Goal: Book appointment/travel/reservation

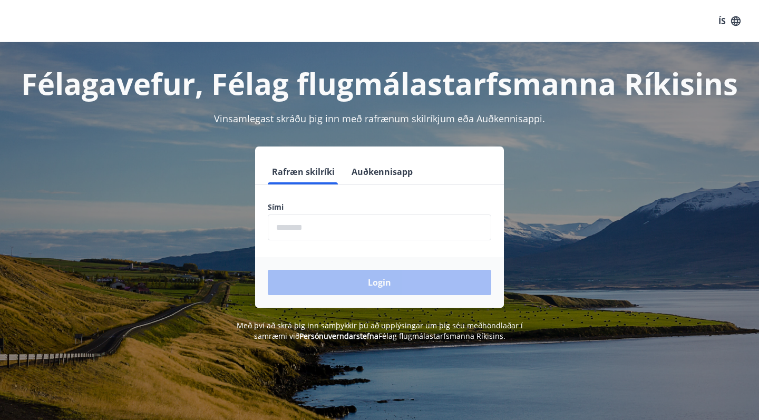
click at [329, 225] on input "phone" at bounding box center [379, 227] width 223 height 26
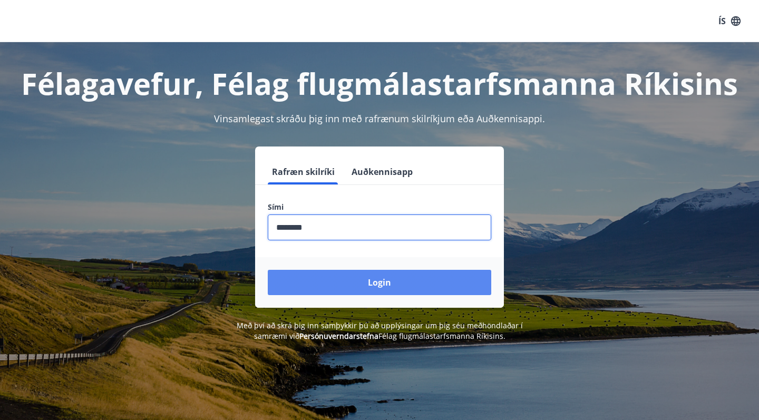
type input "********"
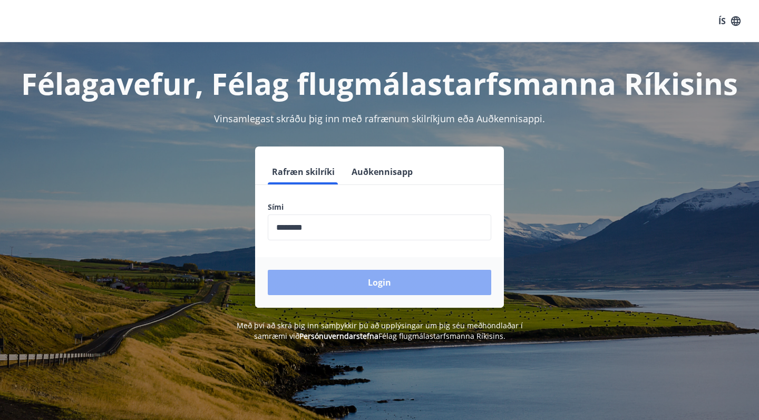
click at [333, 286] on button "Login" at bounding box center [379, 282] width 223 height 25
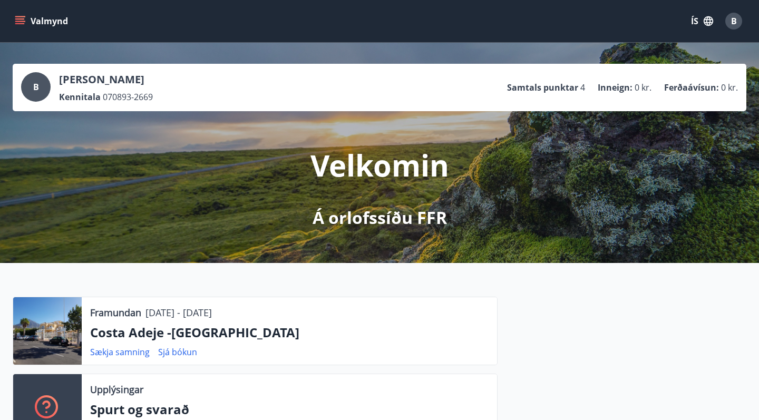
click at [260, 329] on p "Costa Adeje -[GEOGRAPHIC_DATA]" at bounding box center [289, 332] width 398 height 18
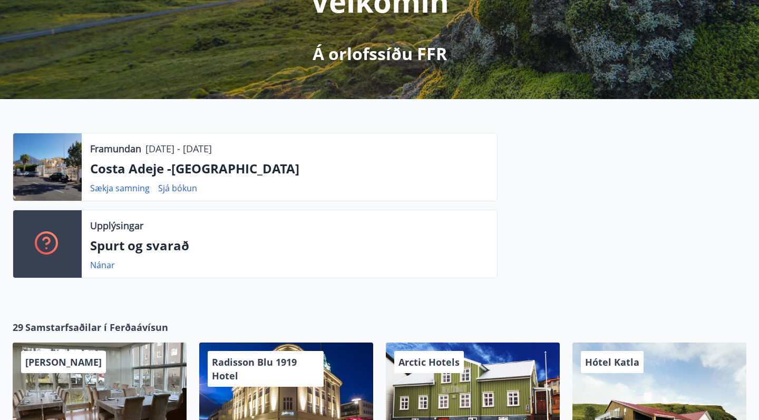
scroll to position [159, 0]
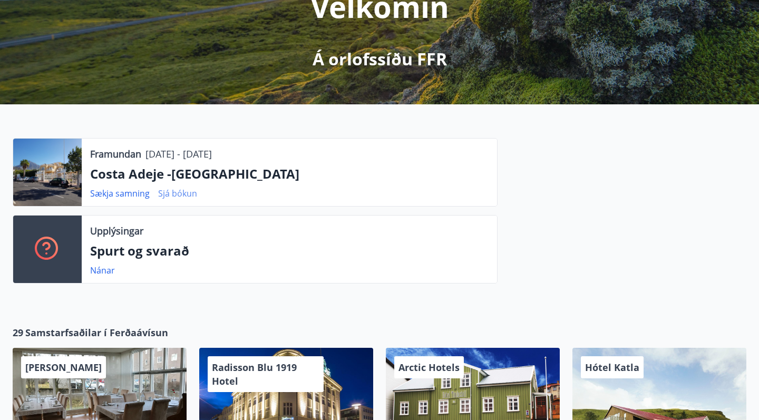
click at [162, 195] on link "Sjá bókun" at bounding box center [177, 194] width 39 height 12
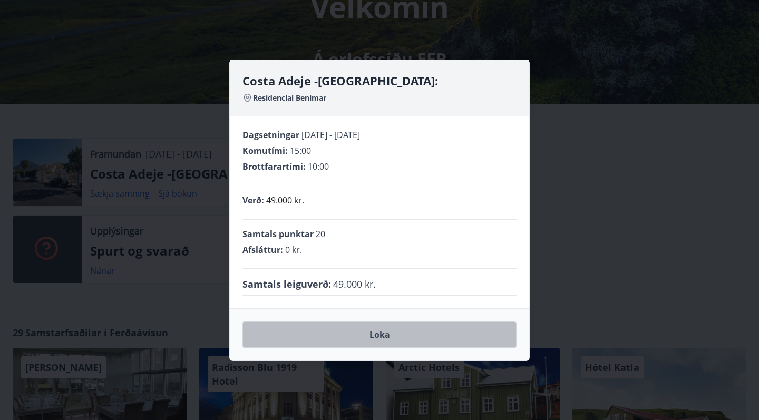
click at [442, 333] on button "Loka" at bounding box center [379, 334] width 274 height 26
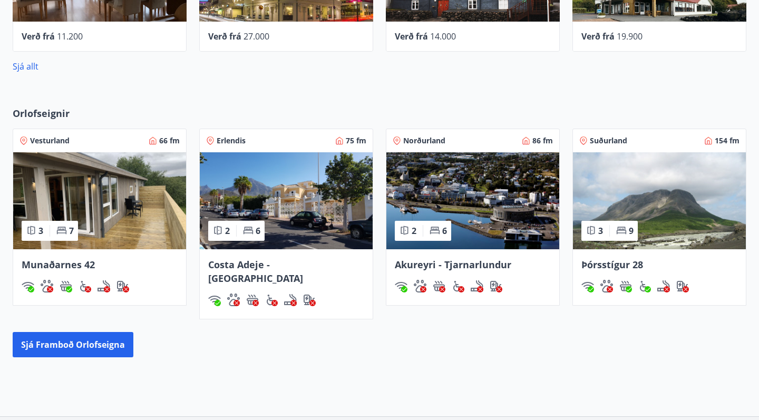
scroll to position [582, 0]
click at [331, 217] on img at bounding box center [286, 200] width 173 height 97
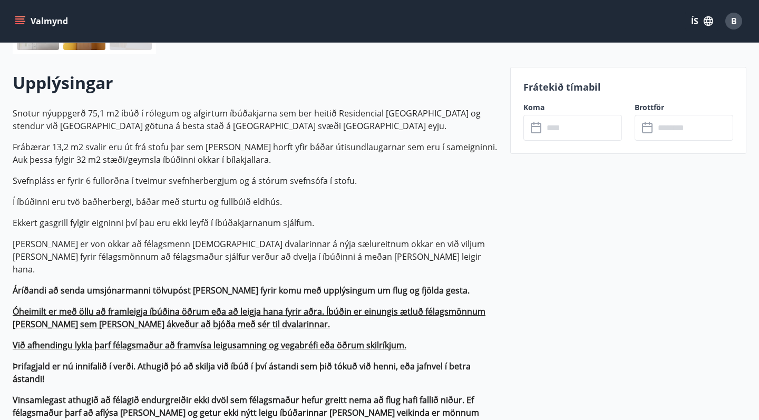
scroll to position [282, 0]
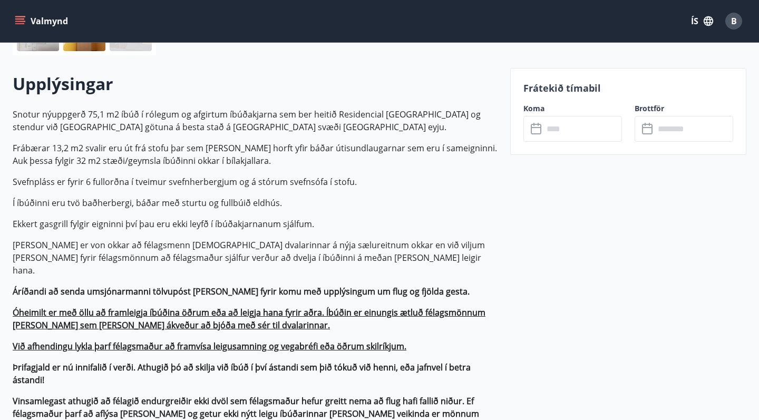
click at [554, 122] on input "text" at bounding box center [582, 129] width 78 height 26
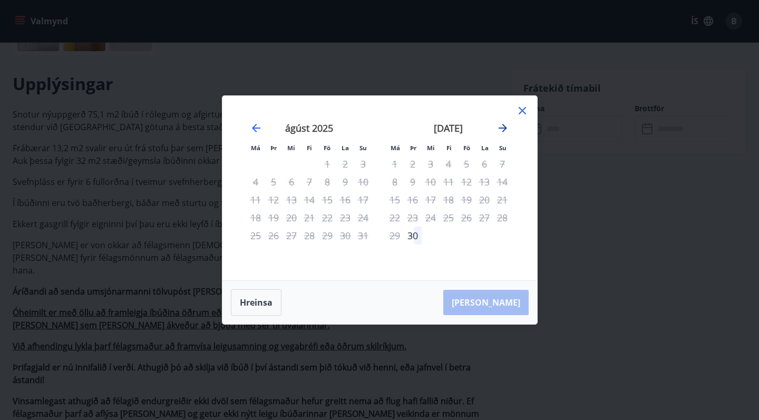
click at [504, 131] on icon "Move forward to switch to the next month." at bounding box center [502, 128] width 8 height 8
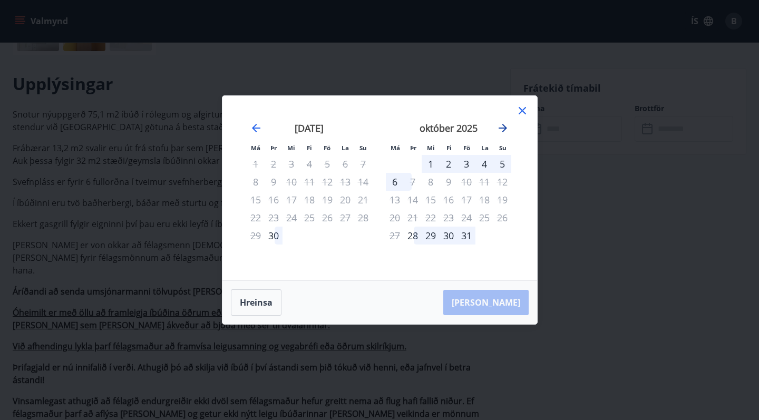
click at [504, 130] on icon "Move forward to switch to the next month." at bounding box center [502, 128] width 8 height 8
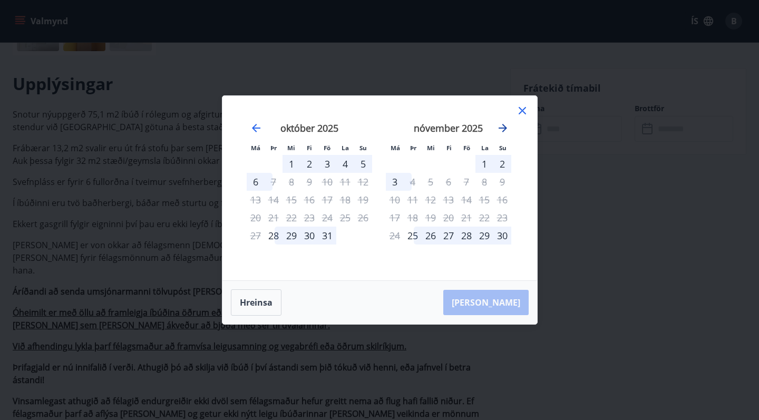
click at [504, 130] on icon "Move forward to switch to the next month." at bounding box center [502, 128] width 8 height 8
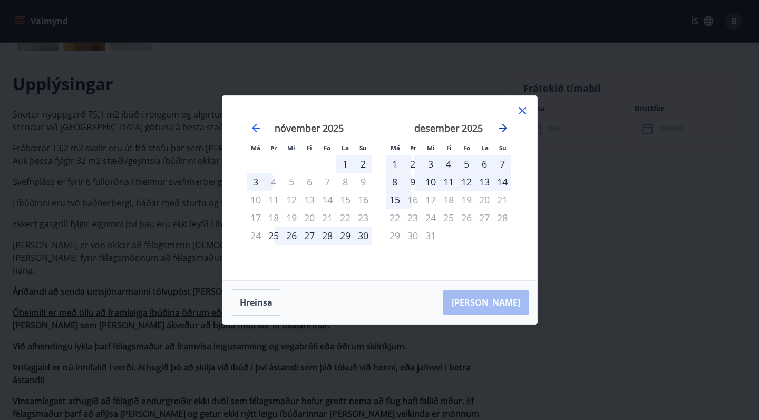
click at [504, 130] on icon "Move forward to switch to the next month." at bounding box center [502, 128] width 8 height 8
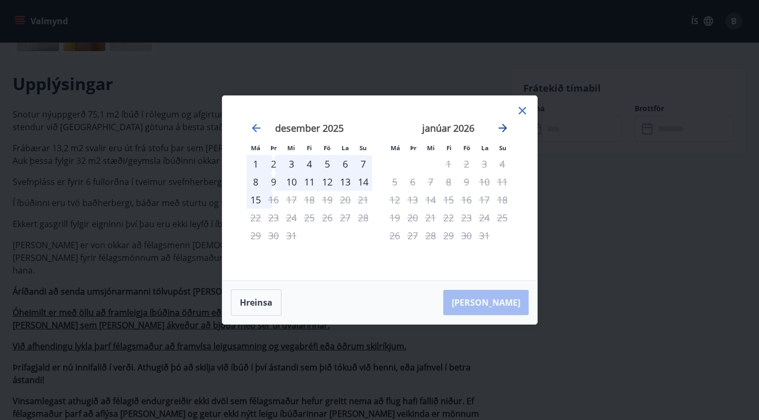
click at [504, 130] on icon "Move forward to switch to the next month." at bounding box center [502, 128] width 8 height 8
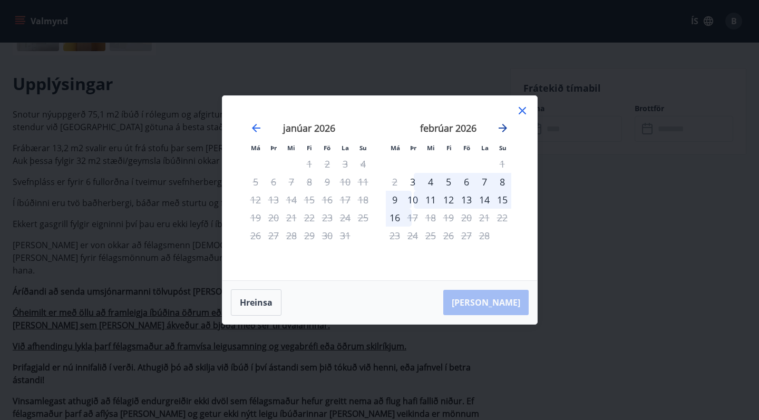
click at [504, 130] on icon "Move forward to switch to the next month." at bounding box center [502, 128] width 8 height 8
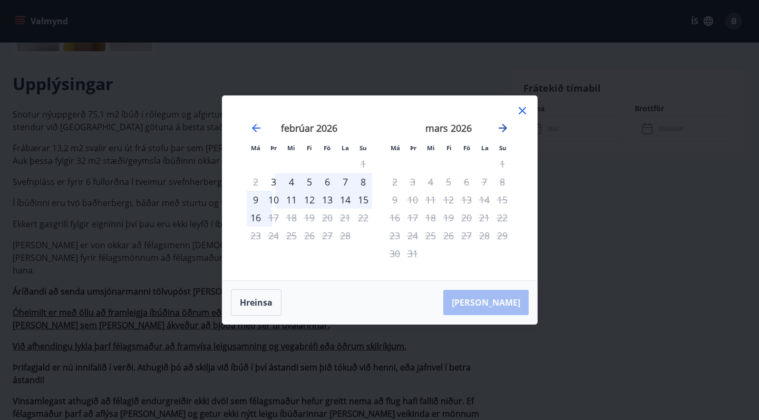
click at [504, 130] on icon "Move forward to switch to the next month." at bounding box center [502, 128] width 8 height 8
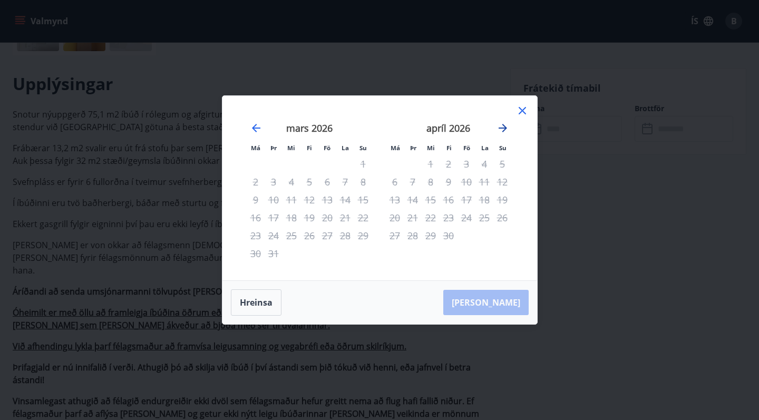
click at [504, 130] on icon "Move forward to switch to the next month." at bounding box center [502, 128] width 8 height 8
click at [522, 113] on icon at bounding box center [522, 110] width 13 height 13
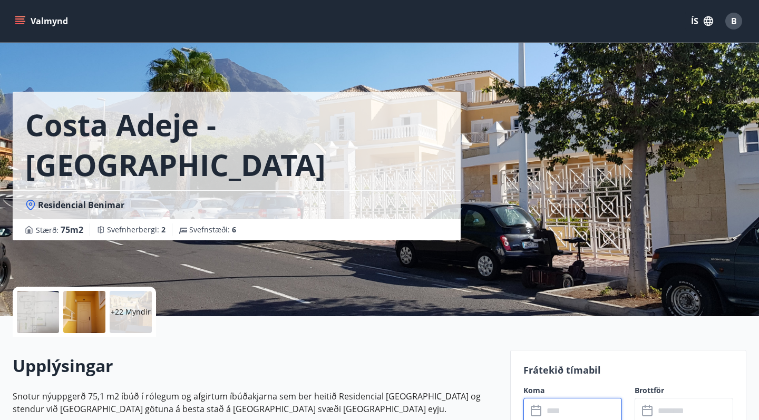
scroll to position [0, 0]
